Goal: Transaction & Acquisition: Book appointment/travel/reservation

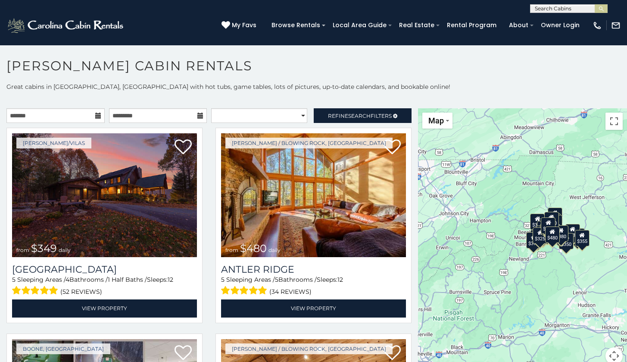
click at [96, 114] on icon at bounding box center [98, 115] width 6 height 6
click at [96, 115] on icon at bounding box center [98, 115] width 6 height 6
click at [46, 113] on input "text" at bounding box center [55, 115] width 98 height 15
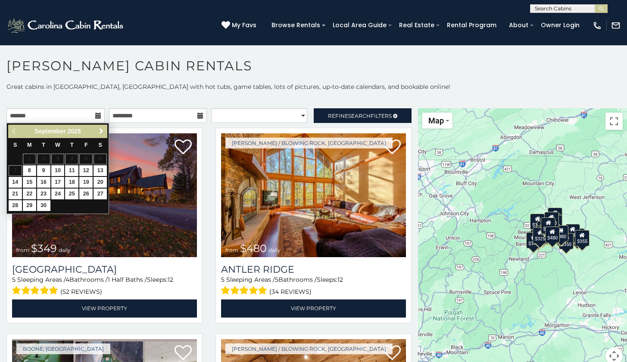
click at [100, 132] on span "Next" at bounding box center [101, 131] width 7 height 7
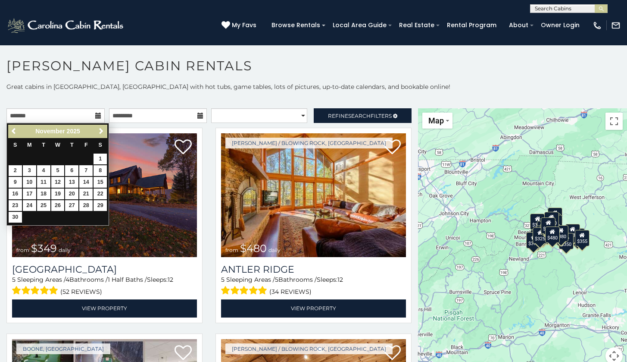
click at [100, 132] on span "Next" at bounding box center [101, 131] width 7 height 7
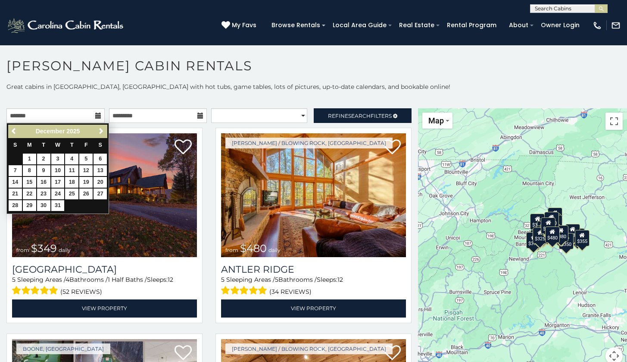
click at [100, 132] on span "Next" at bounding box center [101, 131] width 7 height 7
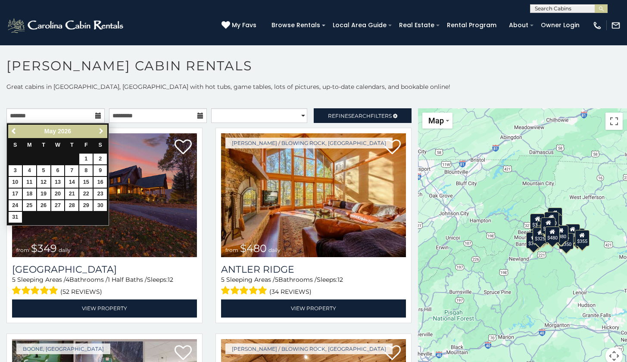
click at [100, 132] on span "Next" at bounding box center [101, 131] width 7 height 7
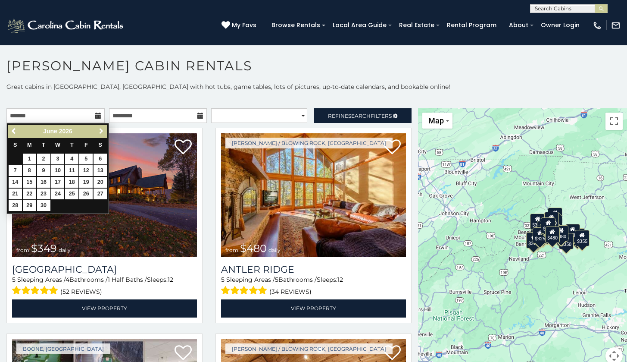
click at [100, 132] on span "Next" at bounding box center [101, 131] width 7 height 7
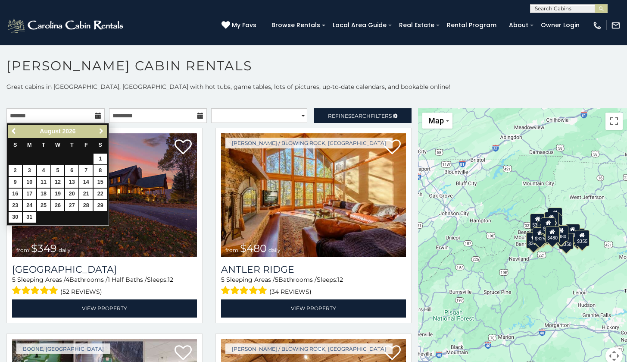
click at [100, 132] on span "Next" at bounding box center [101, 131] width 7 height 7
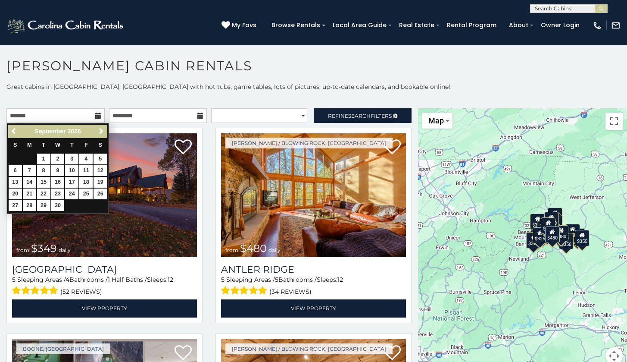
click at [100, 132] on span "Next" at bounding box center [101, 131] width 7 height 7
click at [16, 131] on span "Previous" at bounding box center [14, 131] width 7 height 7
click at [72, 156] on link "5" at bounding box center [71, 158] width 13 height 11
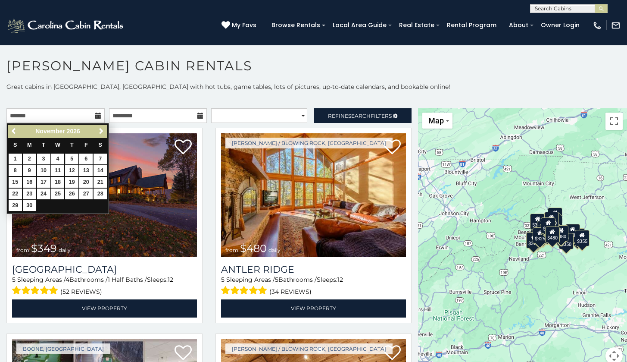
type input "**********"
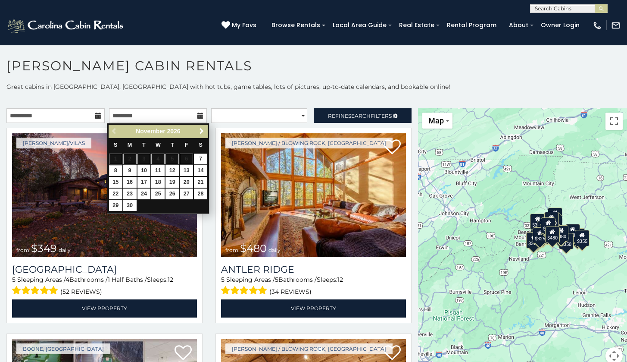
click at [116, 168] on link "8" at bounding box center [115, 170] width 13 height 11
type input "**********"
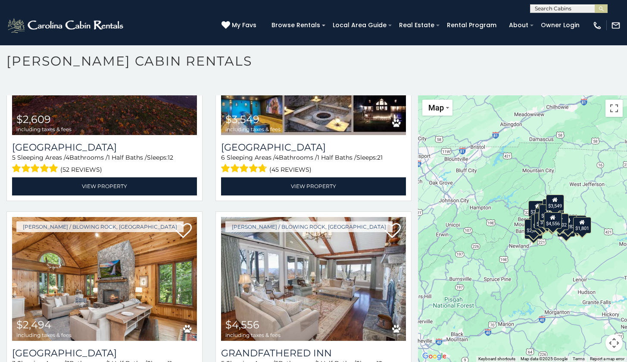
scroll to position [99, 0]
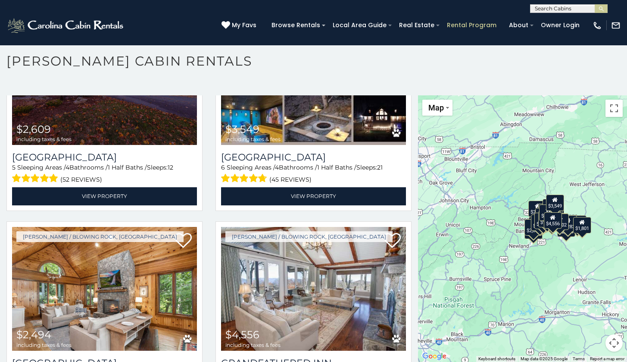
click at [466, 22] on link "Rental Program" at bounding box center [472, 25] width 58 height 13
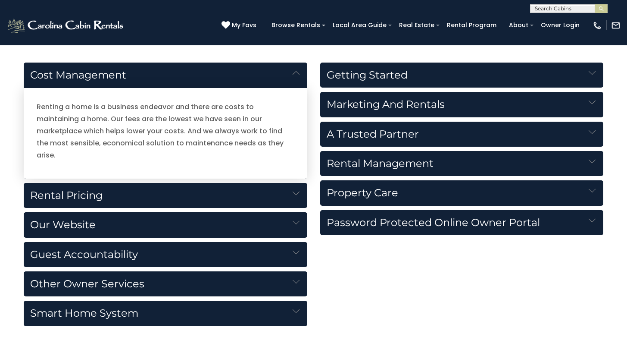
scroll to position [938, 0]
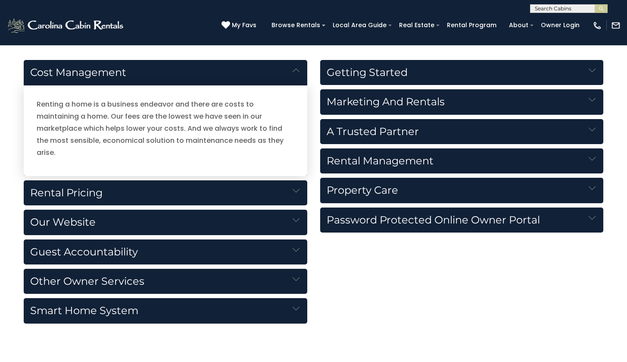
click at [292, 180] on h5 "Rental Pricing" at bounding box center [166, 192] width 284 height 25
